Goal: Navigation & Orientation: Understand site structure

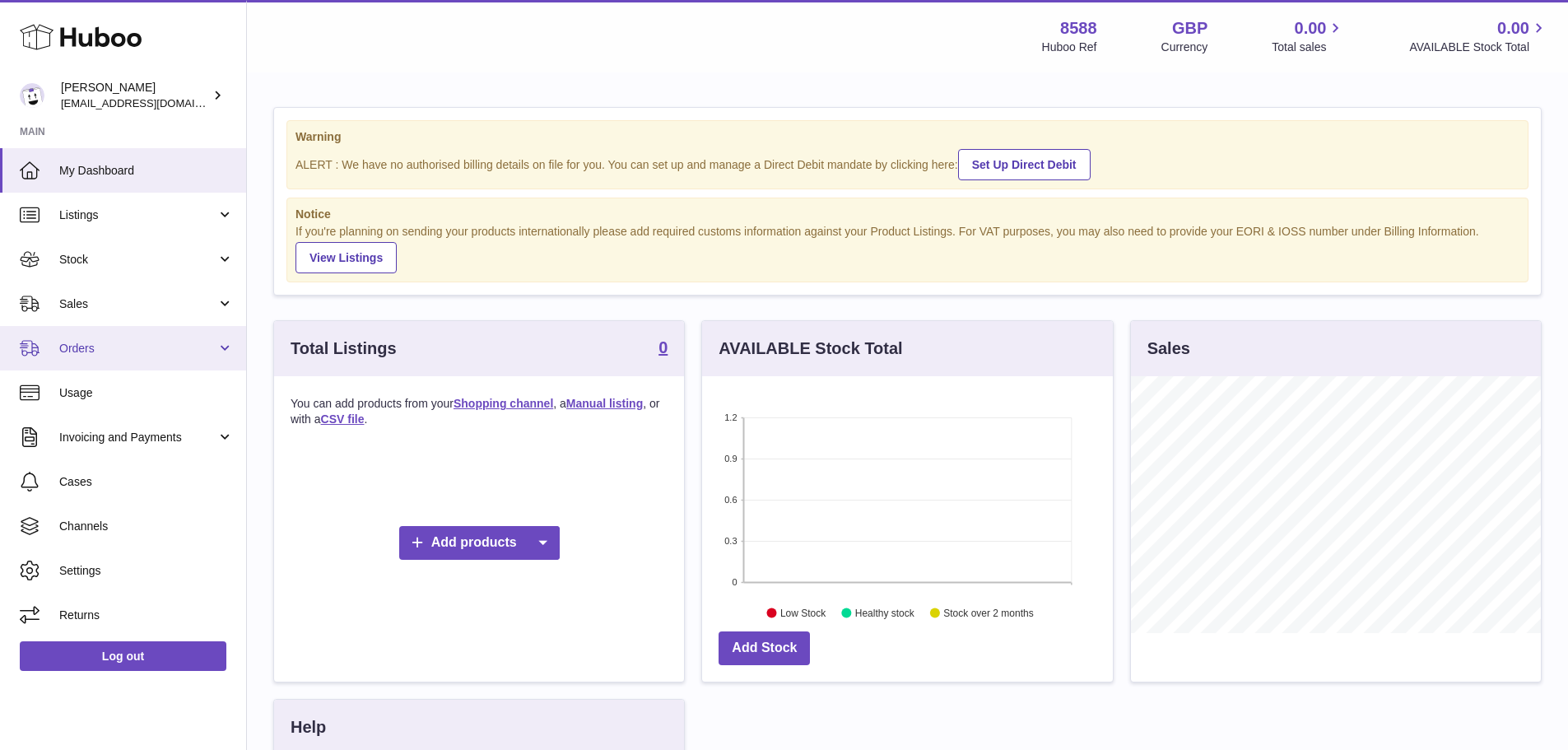
click at [194, 346] on span "Orders" at bounding box center [137, 349] width 157 height 15
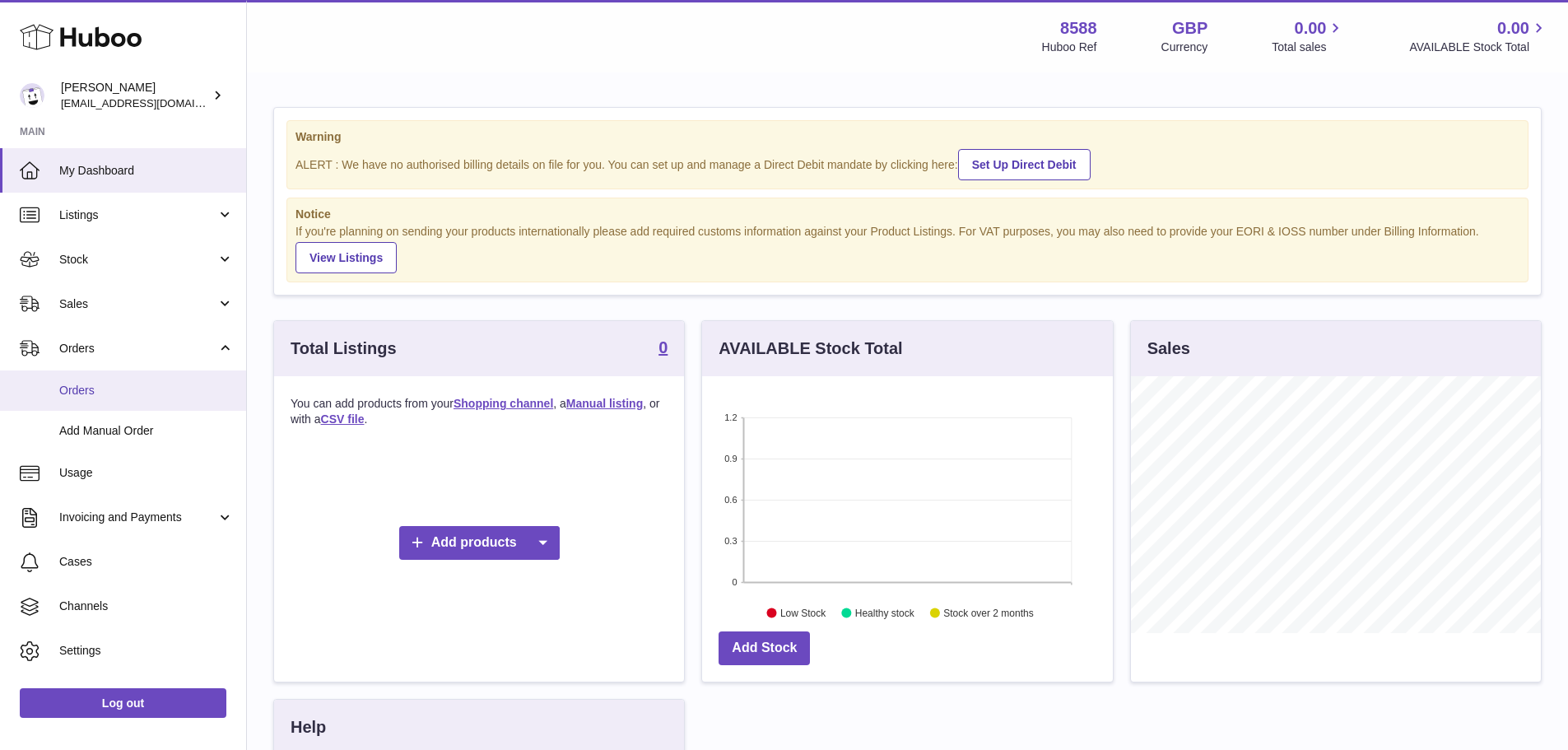
click at [137, 396] on span "Orders" at bounding box center [147, 390] width 175 height 15
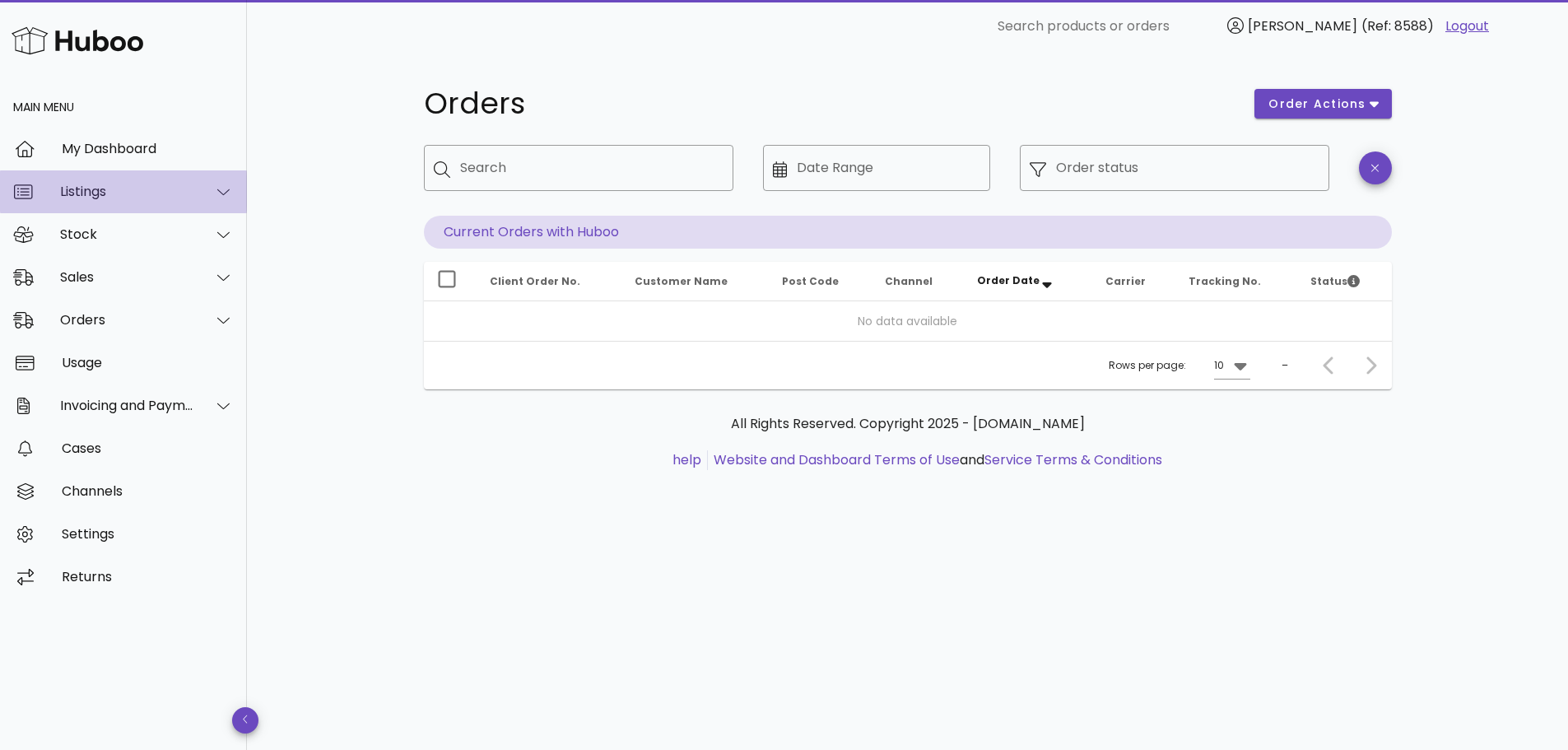
click at [131, 188] on div "Listings" at bounding box center [127, 191] width 134 height 15
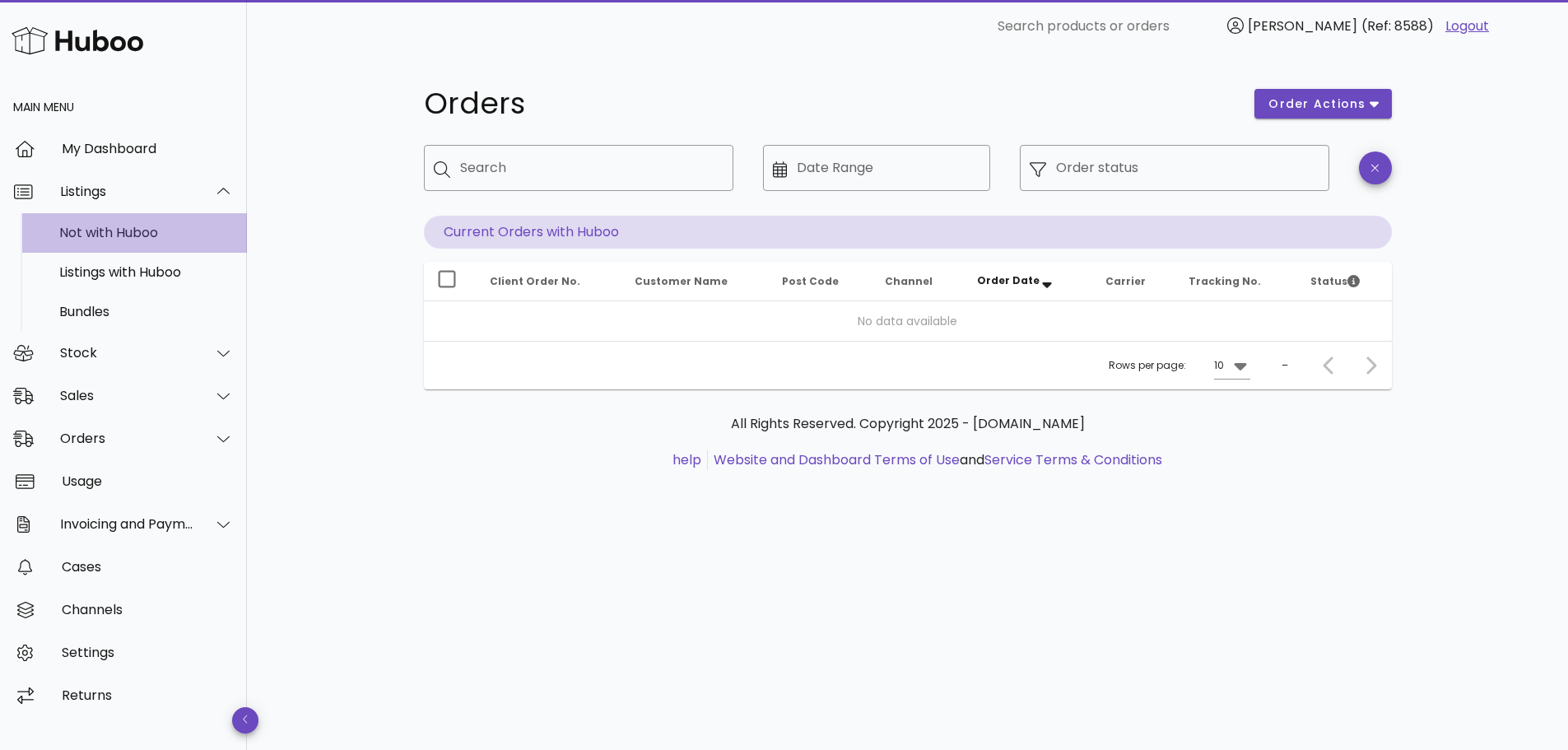
click at [127, 234] on div "Not with Huboo" at bounding box center [147, 232] width 175 height 15
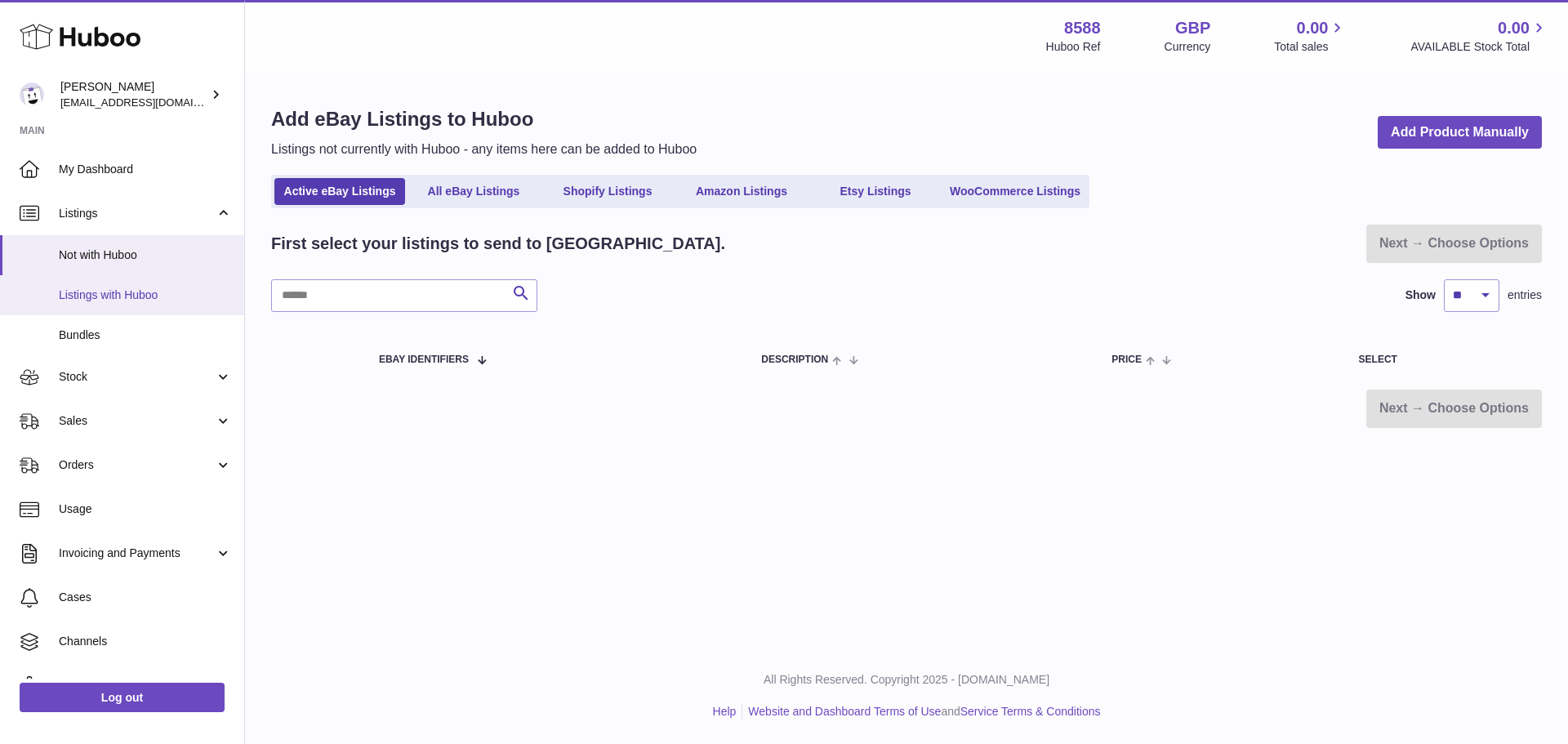
click at [149, 295] on span "Listings with Huboo" at bounding box center [146, 295] width 173 height 15
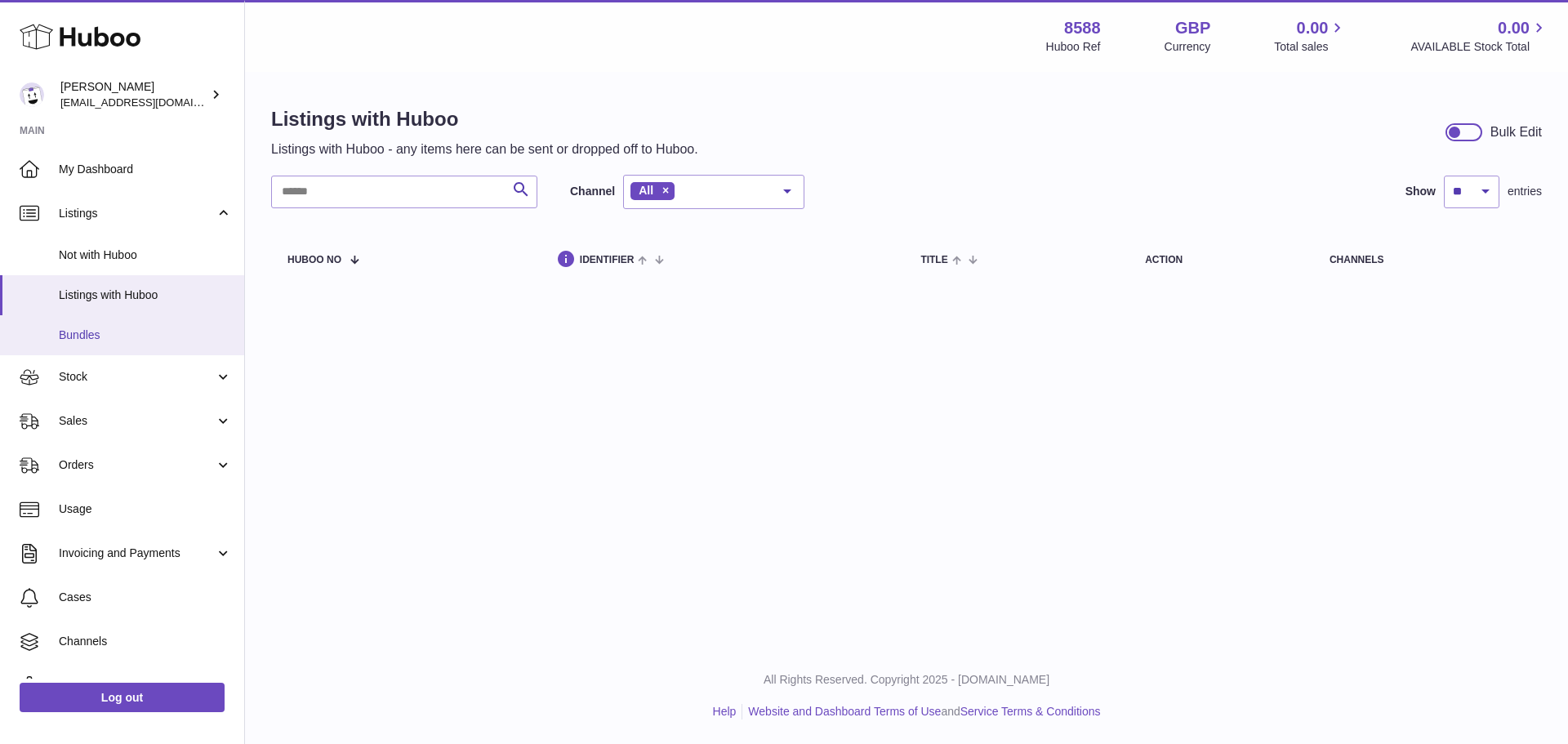
click at [97, 337] on span "Bundles" at bounding box center [146, 335] width 173 height 15
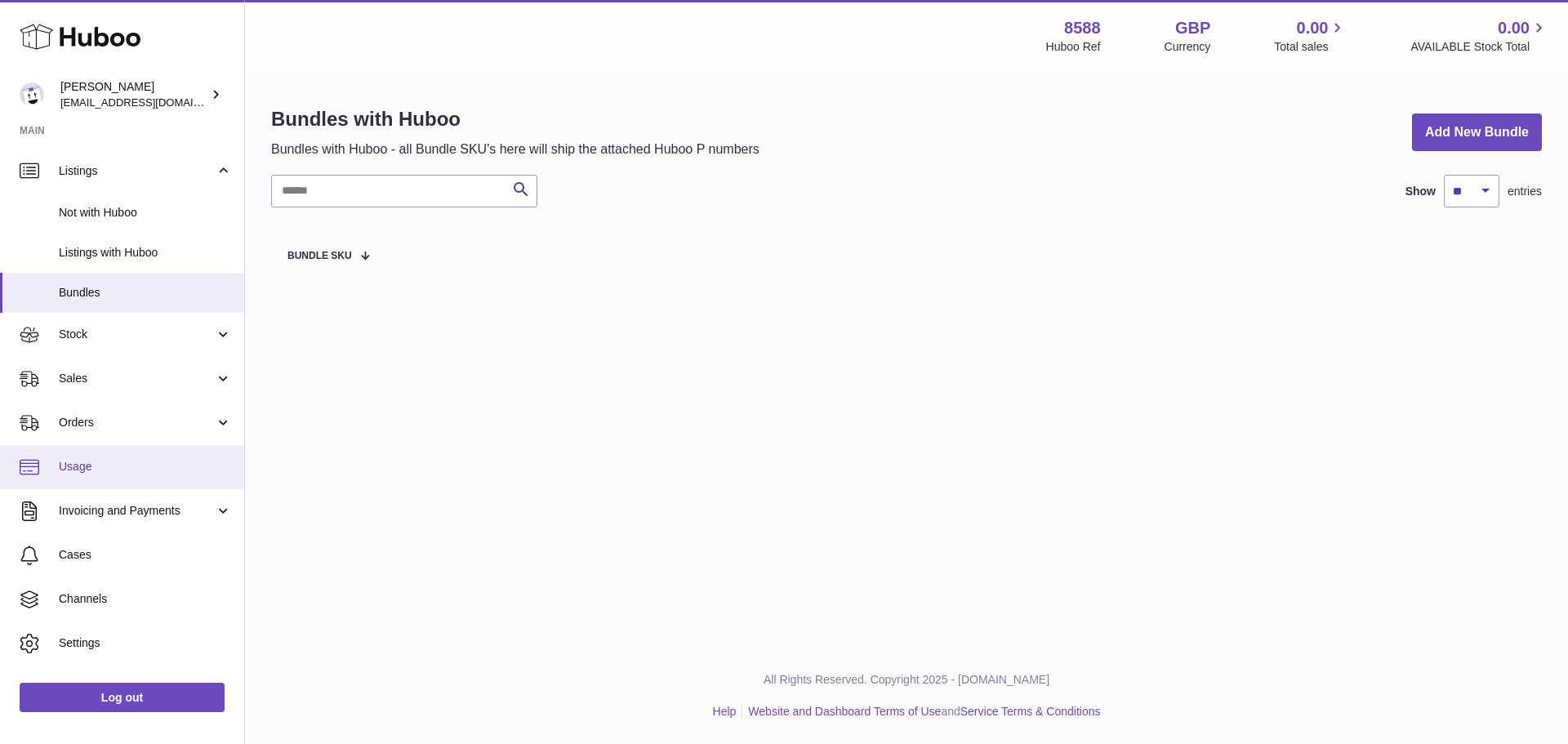
scroll to position [73, 0]
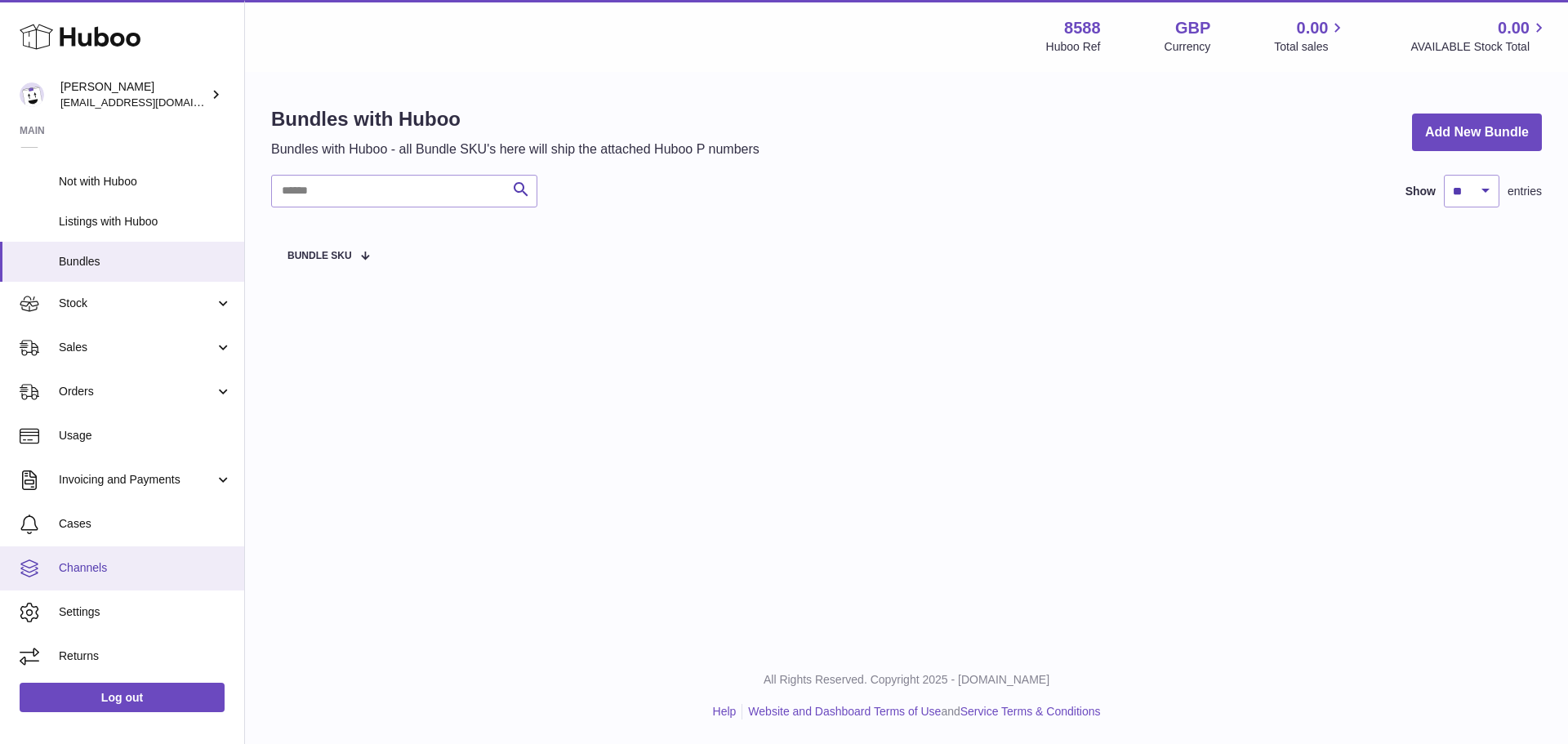
click at [141, 580] on link "Channels" at bounding box center [122, 568] width 244 height 44
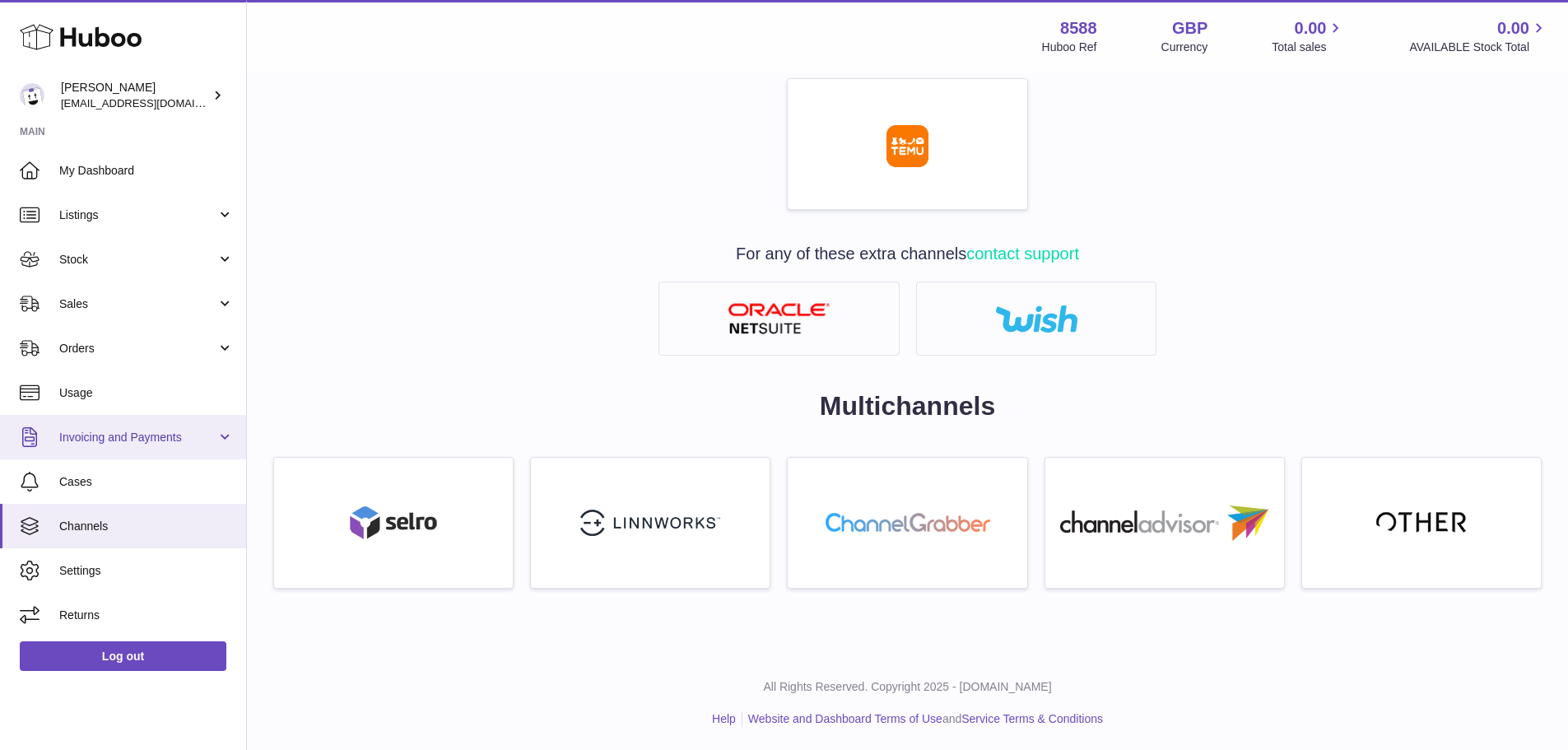
scroll to position [840, 0]
click at [133, 439] on span "Invoicing and Payments" at bounding box center [137, 438] width 157 height 15
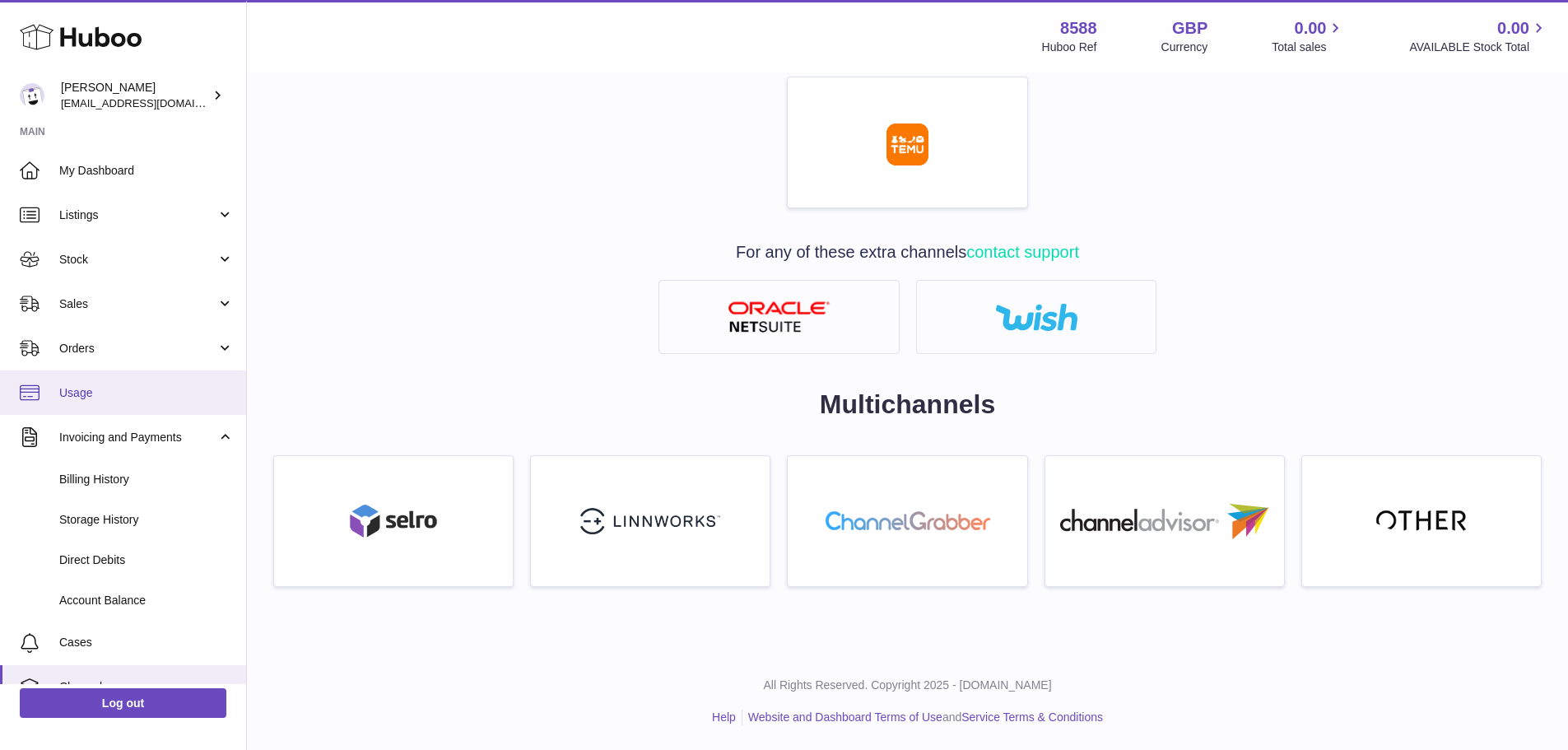
click at [120, 378] on link "Usage" at bounding box center [123, 393] width 246 height 44
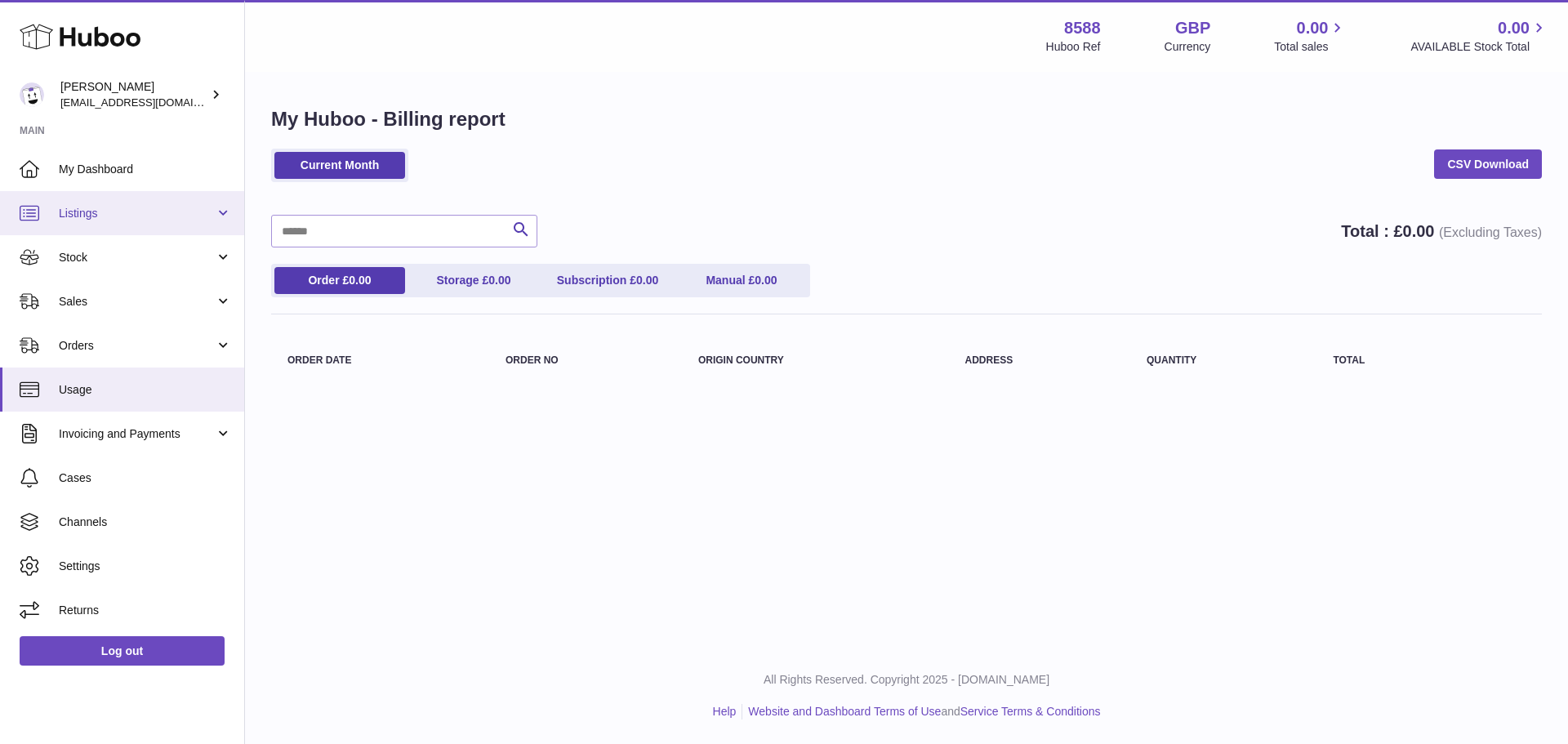
click at [103, 215] on span "Listings" at bounding box center [136, 214] width 156 height 15
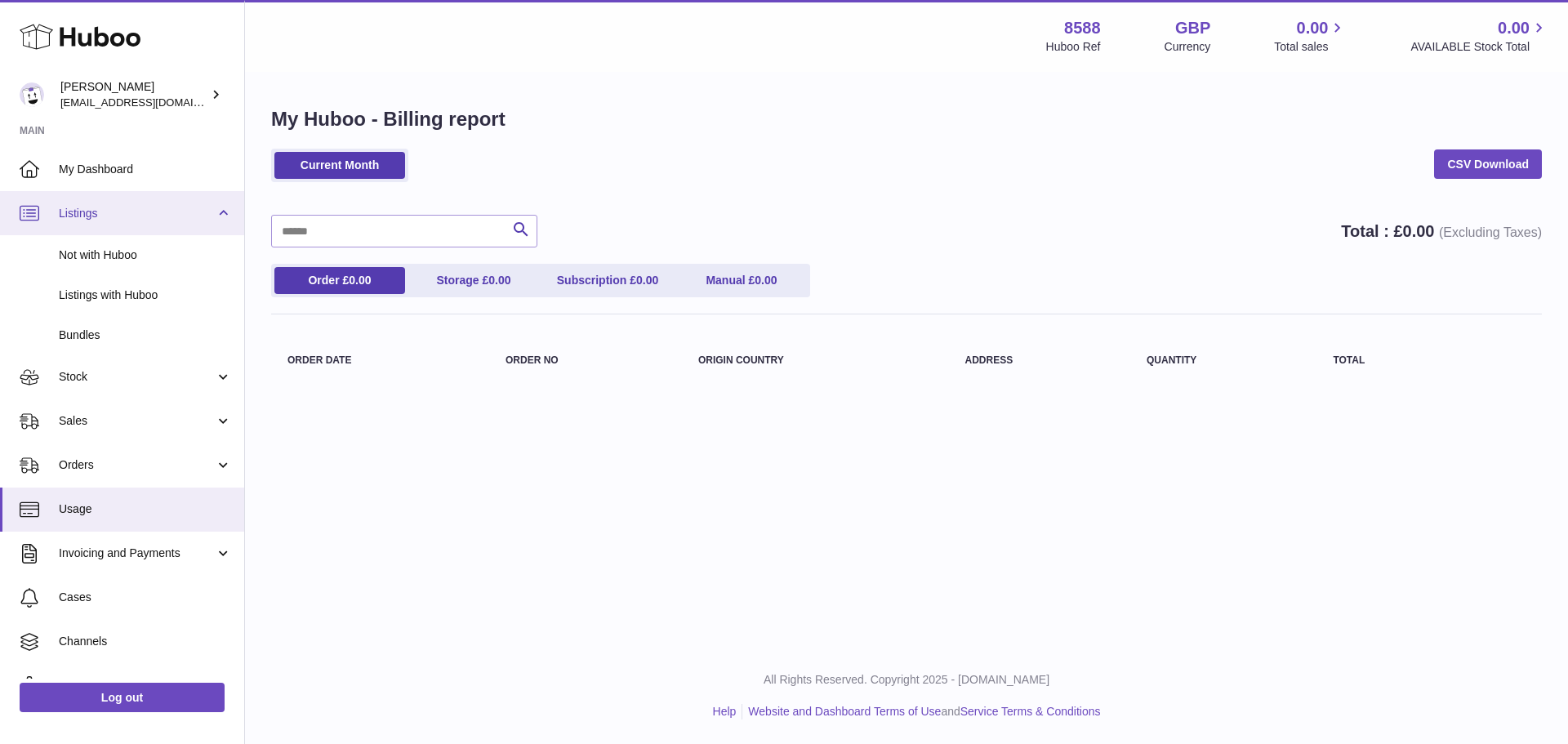
click at [103, 215] on span "Listings" at bounding box center [136, 214] width 156 height 15
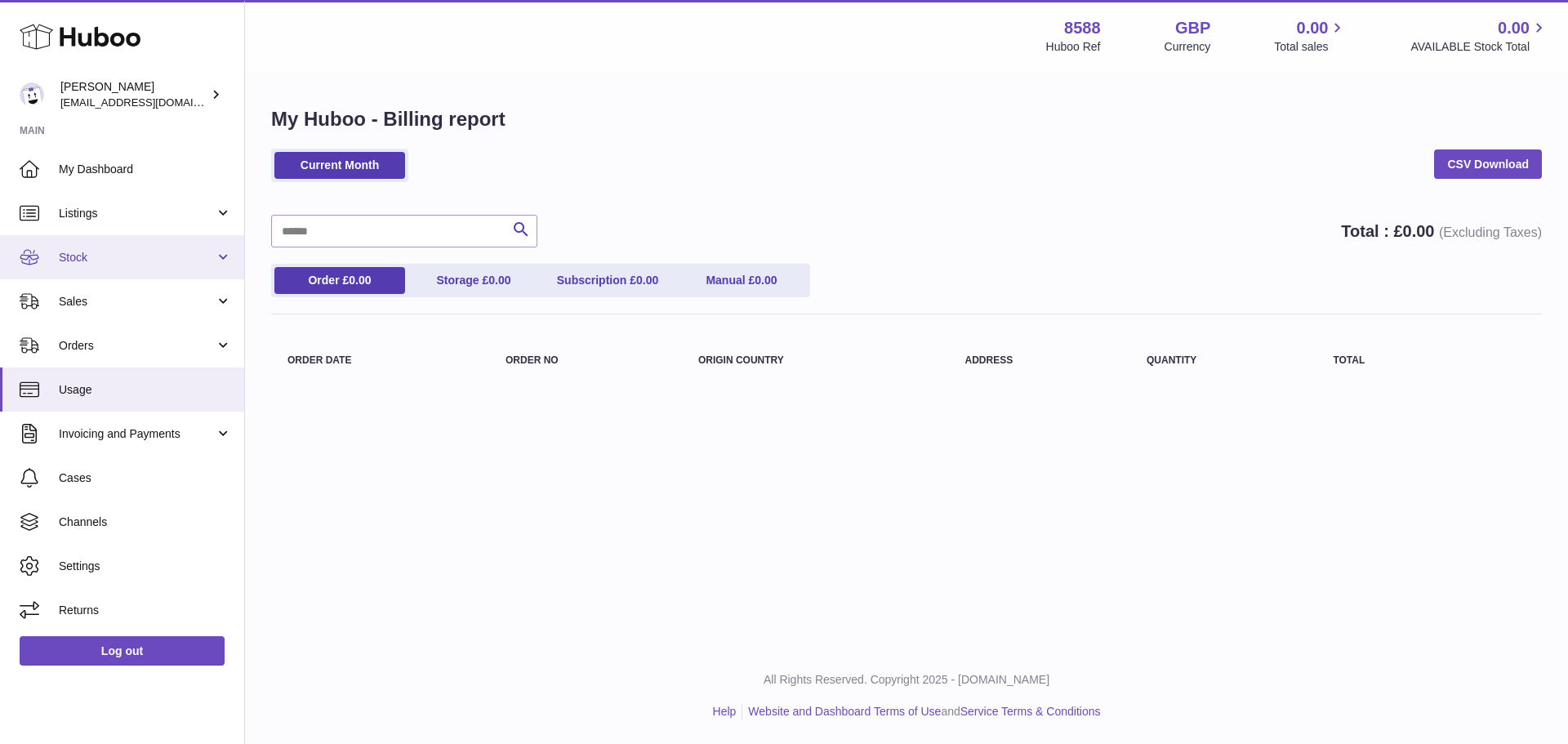
click at [109, 263] on span "Stock" at bounding box center [136, 258] width 156 height 15
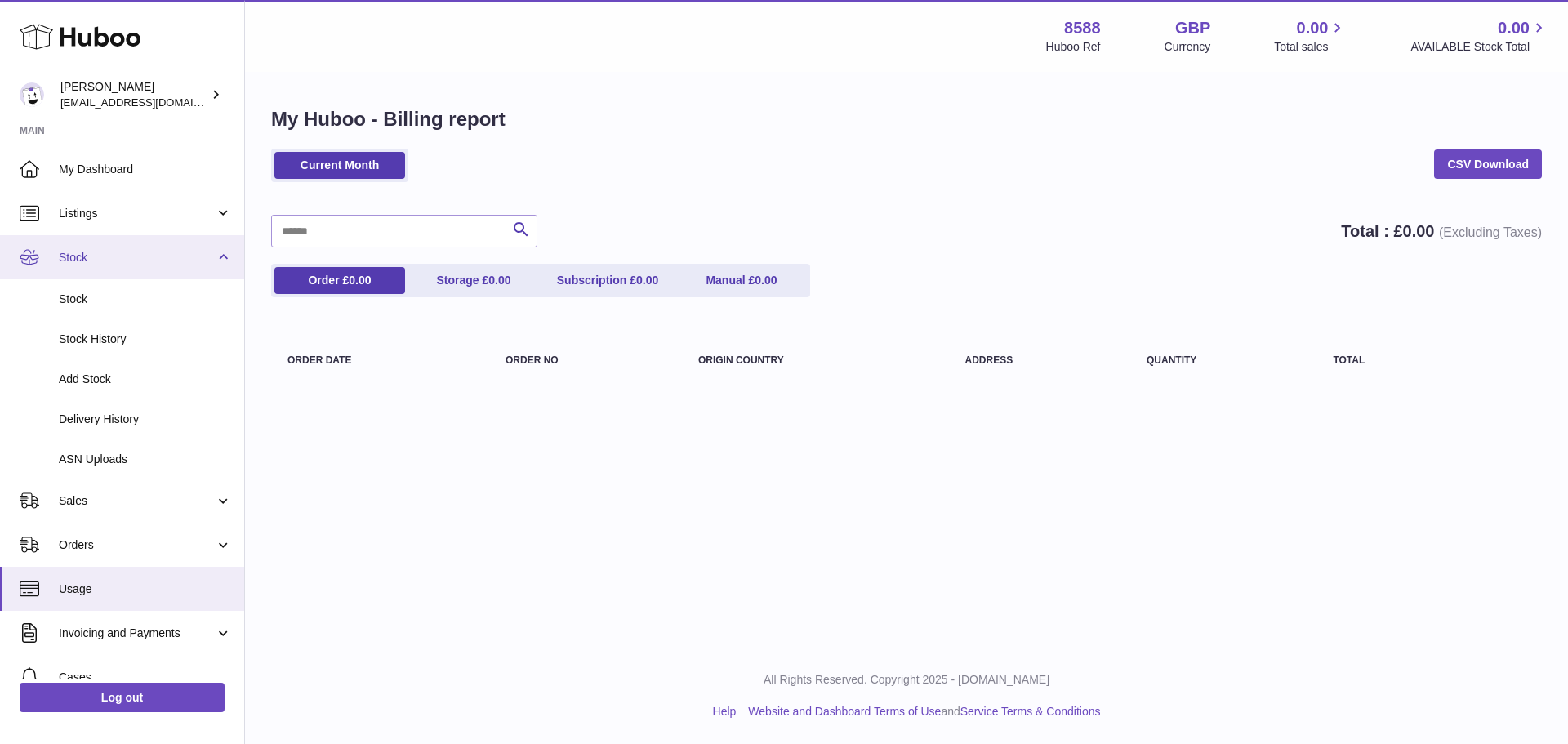
click at [109, 265] on link "Stock" at bounding box center [122, 257] width 244 height 44
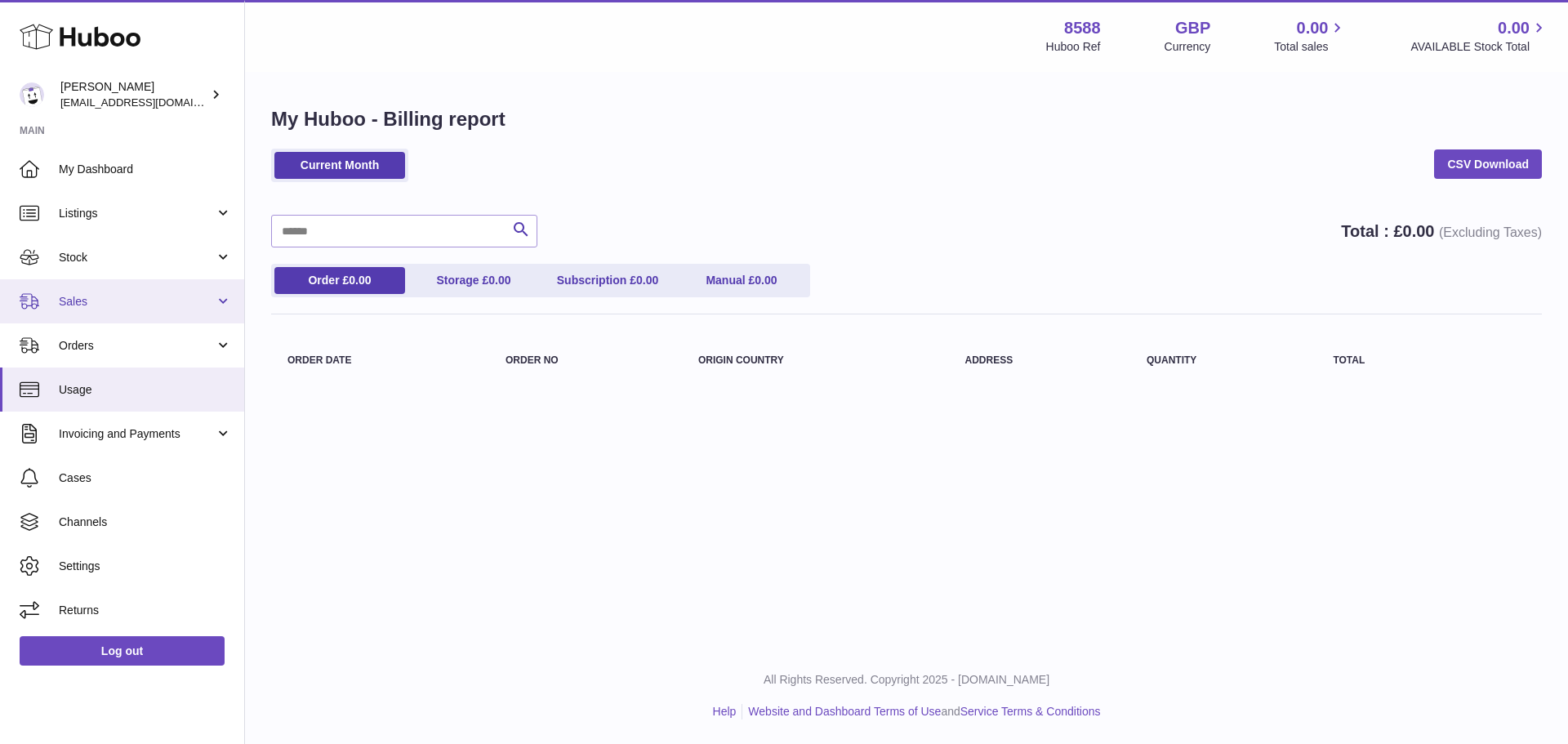
click at [105, 310] on link "Sales" at bounding box center [122, 301] width 244 height 44
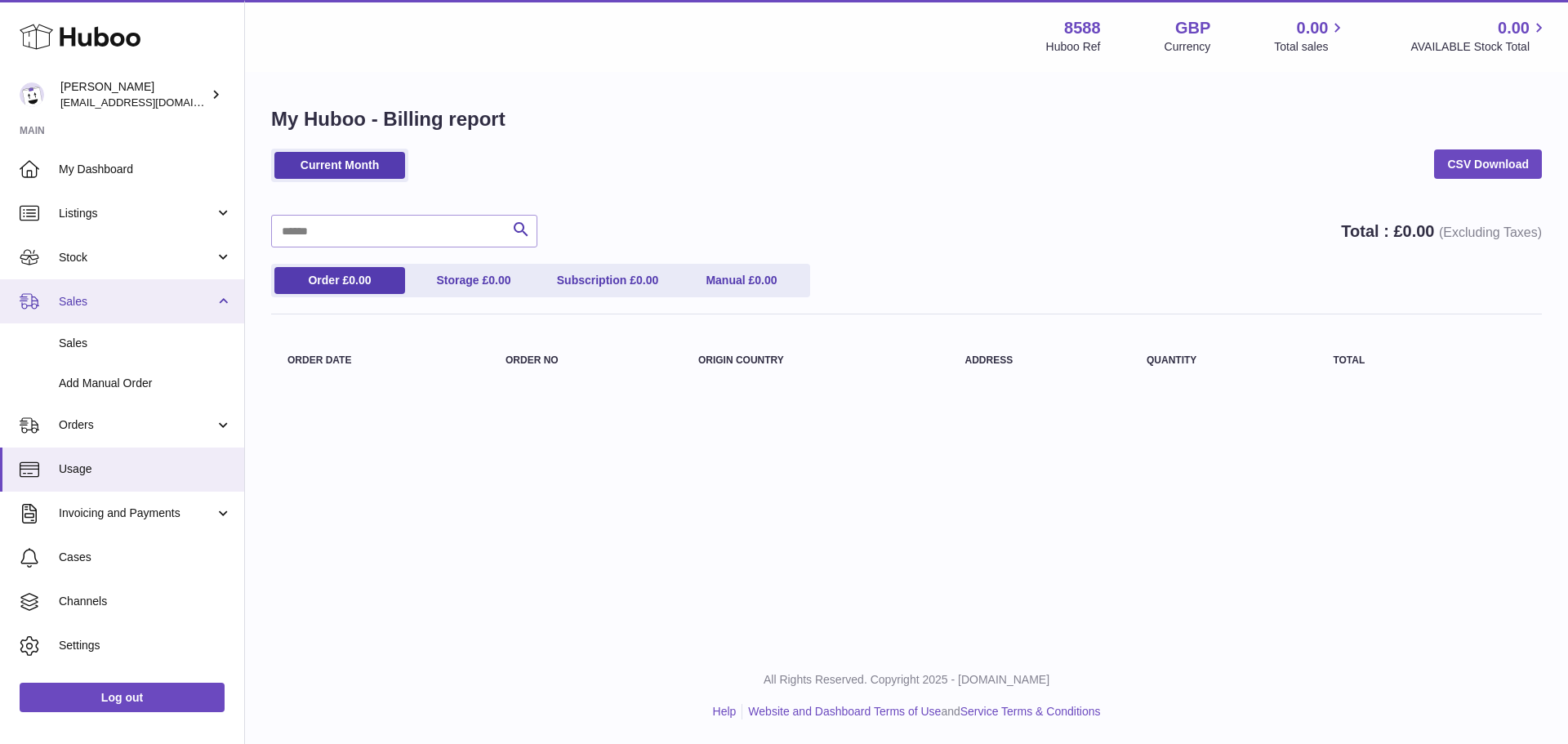
click at [105, 310] on link "Sales" at bounding box center [122, 301] width 244 height 44
